Goal: Information Seeking & Learning: Learn about a topic

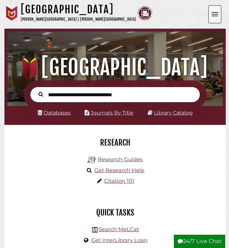
click at [61, 113] on link "Databases" at bounding box center [54, 112] width 33 height 6
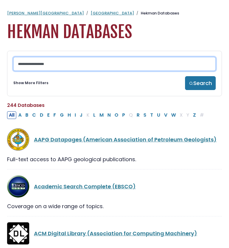
click at [62, 61] on input "Search database by title or keyword" at bounding box center [114, 64] width 202 height 14
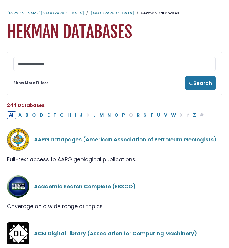
click at [39, 85] on link "Show More Filters" at bounding box center [30, 82] width 35 height 5
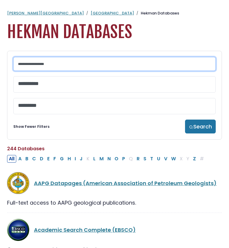
click at [38, 65] on input "Search database by title or keyword" at bounding box center [114, 64] width 202 height 14
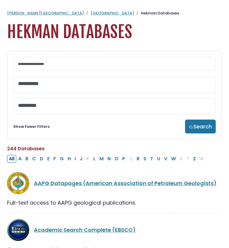
click at [31, 92] on span at bounding box center [114, 84] width 193 height 16
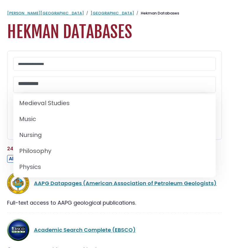
scroll to position [450, 0]
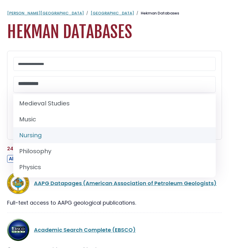
select select "*****"
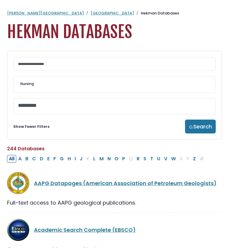
click at [40, 109] on textarea "Search" at bounding box center [114, 106] width 193 height 6
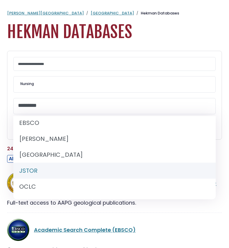
scroll to position [16, 0]
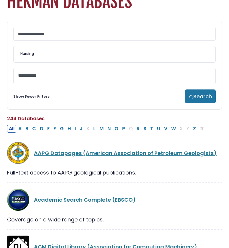
click at [12, 101] on div "**********" at bounding box center [114, 65] width 215 height 89
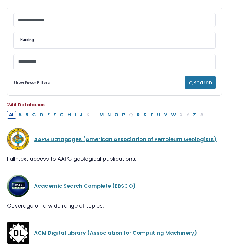
scroll to position [47, 0]
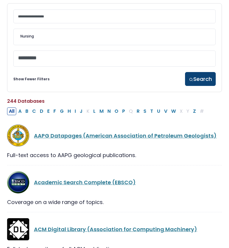
click at [198, 80] on button "Search" at bounding box center [200, 79] width 31 height 14
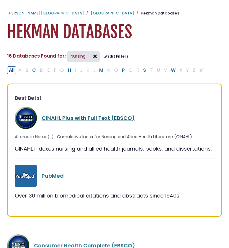
click at [90, 117] on link "CINAHL Plus with Full Text (EBSCO)" at bounding box center [88, 117] width 93 height 7
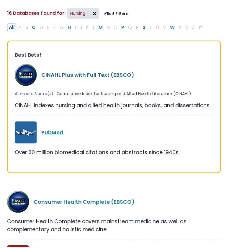
scroll to position [47, 0]
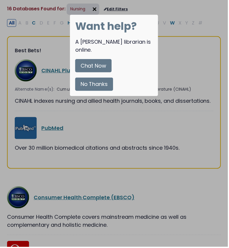
click at [96, 85] on div "Want help? A Calvin librarian is online. Chat Now No Thanks" at bounding box center [114, 56] width 88 height 82
click at [92, 78] on button "No Thanks" at bounding box center [95, 84] width 38 height 13
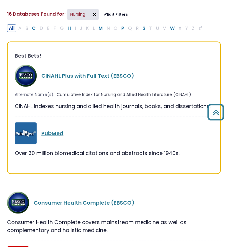
scroll to position [37, 0]
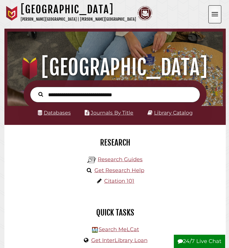
scroll to position [71, 212]
click at [60, 114] on link "Databases" at bounding box center [54, 112] width 33 height 6
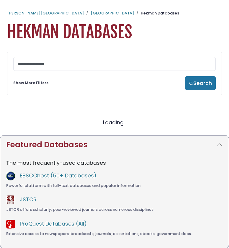
select select "Database Subject Filter"
select select "Database Vendors Filter"
select select "Database Subject Filter"
select select "Database Vendors Filter"
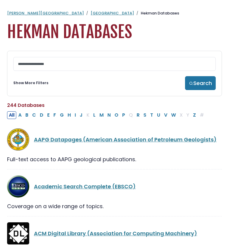
click at [34, 81] on div "Show More Filters Search" at bounding box center [114, 83] width 202 height 14
click at [34, 86] on link "Show More Filters" at bounding box center [30, 82] width 35 height 5
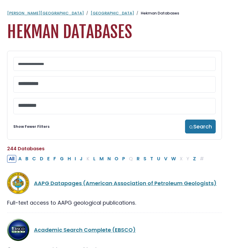
click at [38, 89] on span at bounding box center [114, 84] width 193 height 16
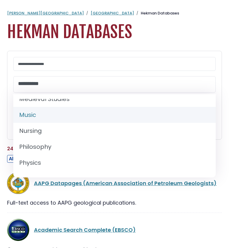
scroll to position [456, 0]
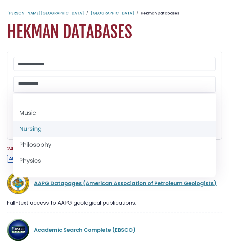
select select "*****"
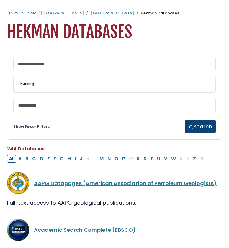
click at [203, 128] on button "Search" at bounding box center [200, 126] width 31 height 14
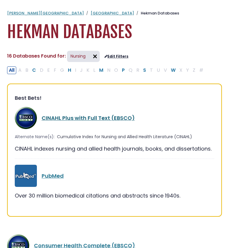
click at [102, 114] on link "CINAHL Plus with Full Text (EBSCO)" at bounding box center [88, 117] width 93 height 7
click at [101, 118] on link "CINAHL Plus with Full Text (EBSCO)" at bounding box center [88, 117] width 93 height 7
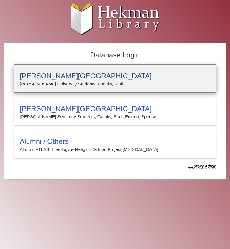
click at [90, 78] on h3 "Calvin University" at bounding box center [115, 76] width 191 height 8
click at [63, 76] on h3 "[PERSON_NAME][GEOGRAPHIC_DATA]" at bounding box center [115, 76] width 191 height 8
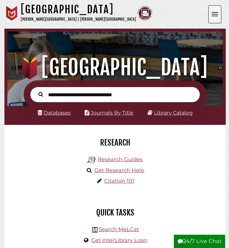
scroll to position [71, 212]
click at [60, 109] on link "Databases" at bounding box center [54, 112] width 33 height 6
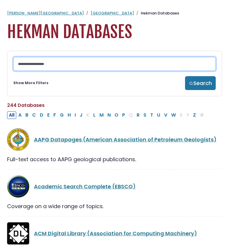
click at [55, 68] on input "Search database by title or keyword" at bounding box center [114, 64] width 202 height 14
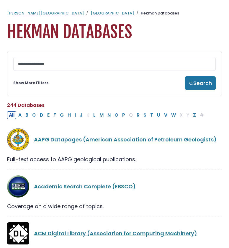
click at [34, 82] on link "Show More Filters" at bounding box center [30, 82] width 35 height 5
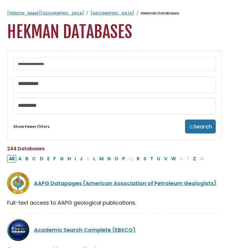
click at [32, 87] on textarea "Search" at bounding box center [114, 84] width 193 height 6
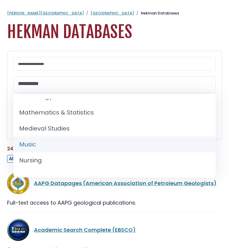
scroll to position [426, 0]
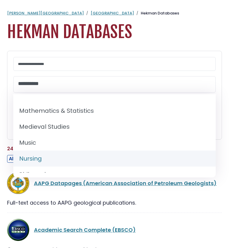
select select "*****"
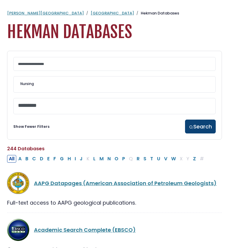
click at [194, 130] on button "Search" at bounding box center [200, 126] width 31 height 14
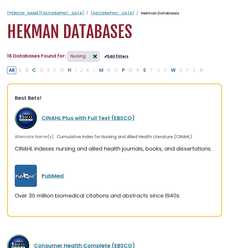
click at [77, 112] on div "CINAHL Plus with Full Text (EBSCO)" at bounding box center [114, 118] width 199 height 22
click at [78, 119] on link "CINAHL Plus with Full Text (EBSCO)" at bounding box center [88, 117] width 93 height 7
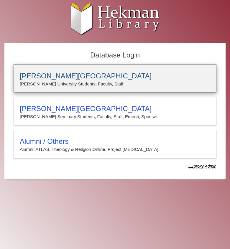
click at [78, 83] on p "[PERSON_NAME] University Students, Faculty, Staff" at bounding box center [115, 84] width 191 height 8
